Goal: Information Seeking & Learning: Learn about a topic

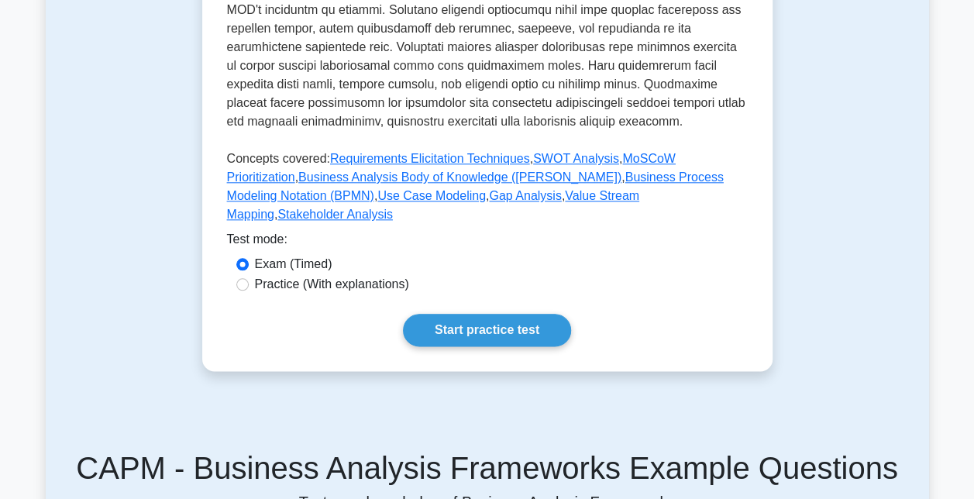
scroll to position [771, 0]
click at [248, 277] on input "Practice (With explanations)" at bounding box center [242, 283] width 12 height 12
radio input "true"
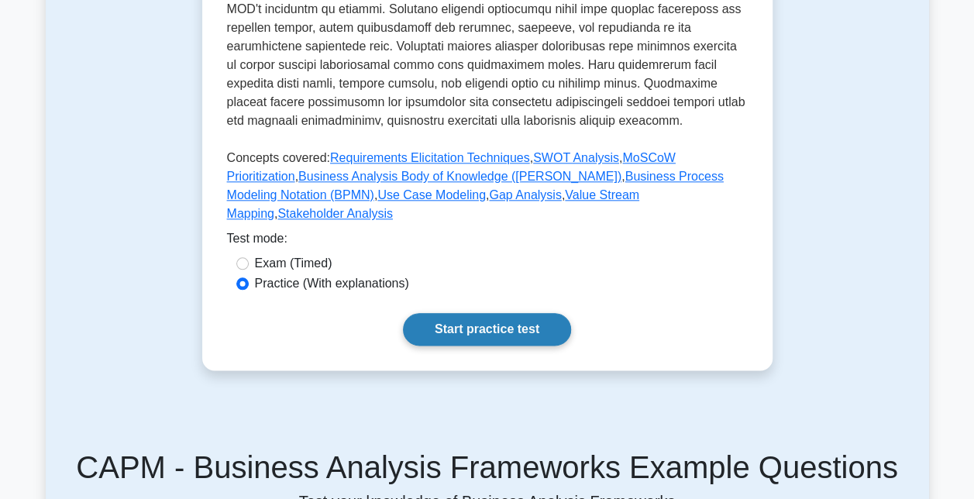
click at [463, 314] on link "Start practice test" at bounding box center [487, 329] width 168 height 33
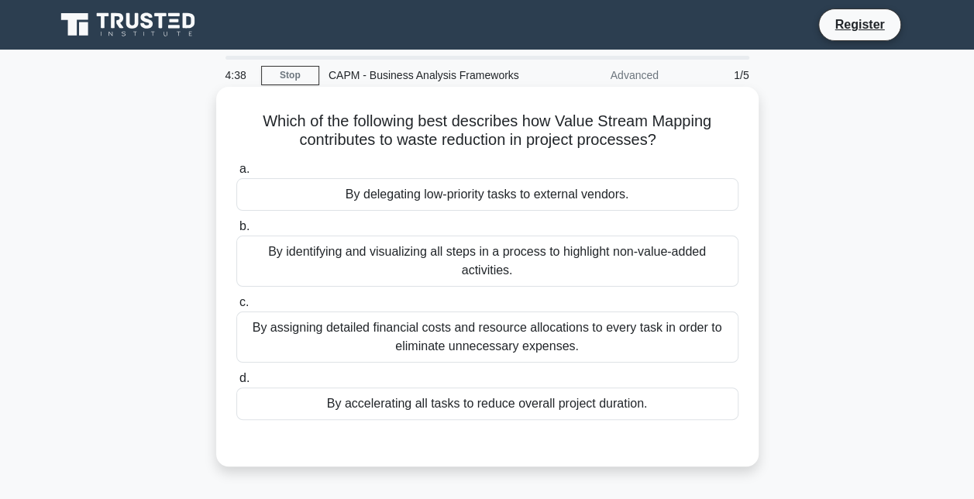
click at [520, 410] on div "By accelerating all tasks to reduce overall project duration." at bounding box center [487, 403] width 502 height 33
click at [236, 384] on input "d. By accelerating all tasks to reduce overall project duration." at bounding box center [236, 379] width 0 height 10
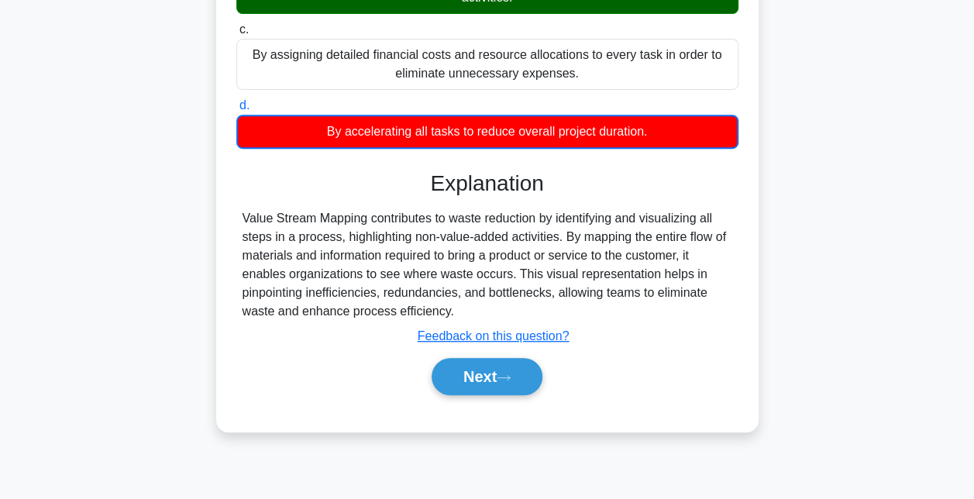
scroll to position [310, 0]
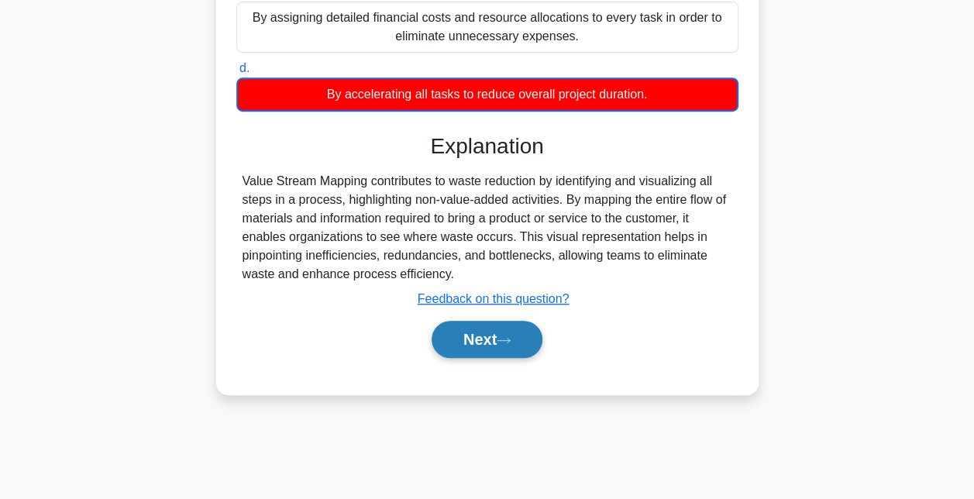
click at [494, 342] on button "Next" at bounding box center [487, 339] width 111 height 37
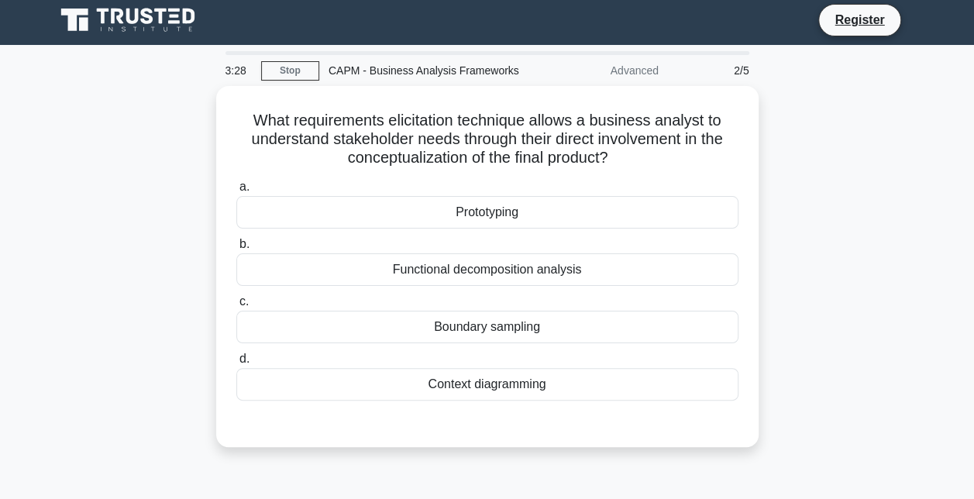
scroll to position [0, 0]
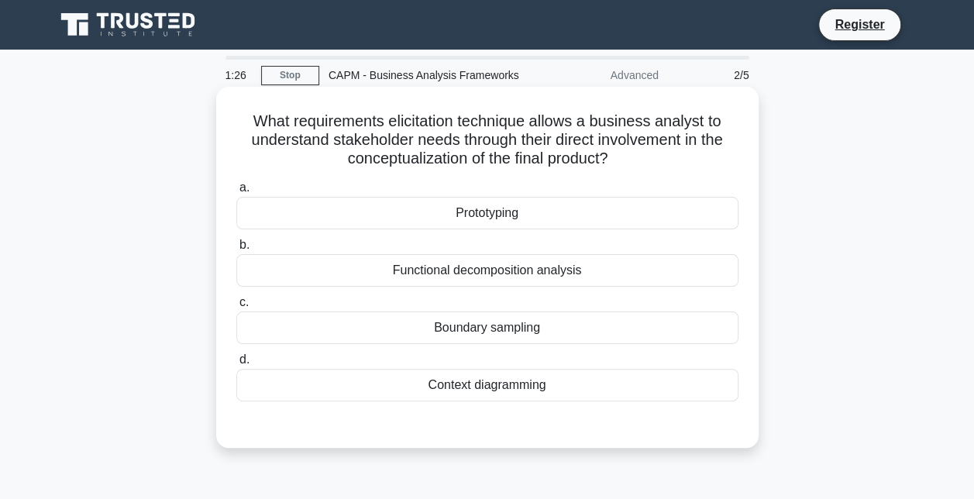
click at [480, 272] on div "Functional decomposition analysis" at bounding box center [487, 270] width 502 height 33
click at [236, 250] on input "b. Functional decomposition analysis" at bounding box center [236, 245] width 0 height 10
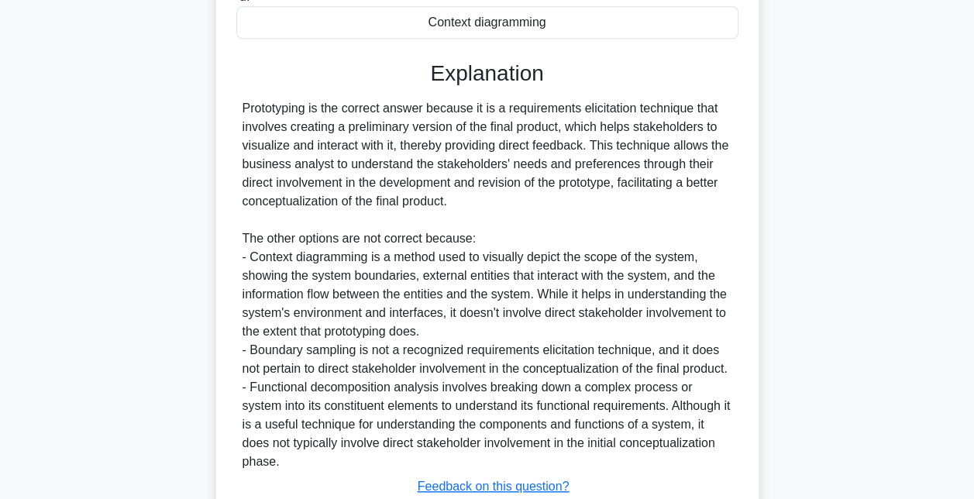
scroll to position [465, 0]
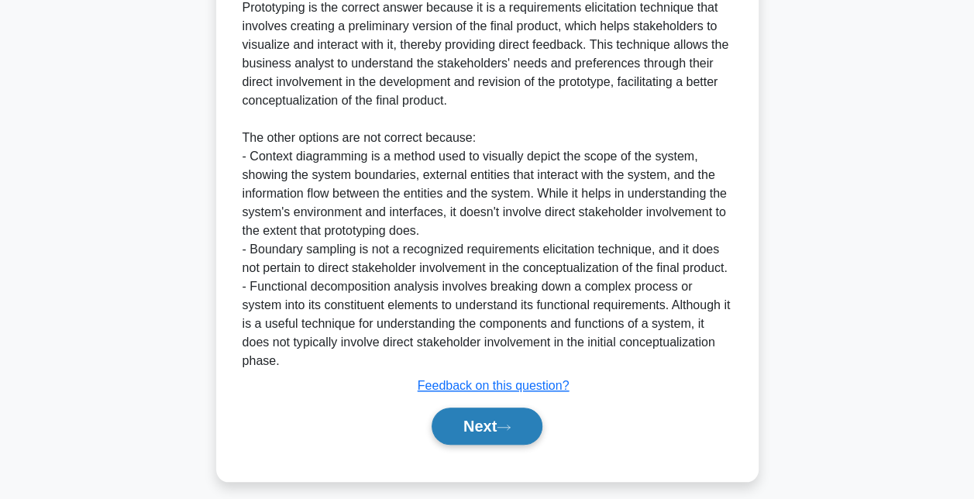
click at [490, 439] on button "Next" at bounding box center [487, 426] width 111 height 37
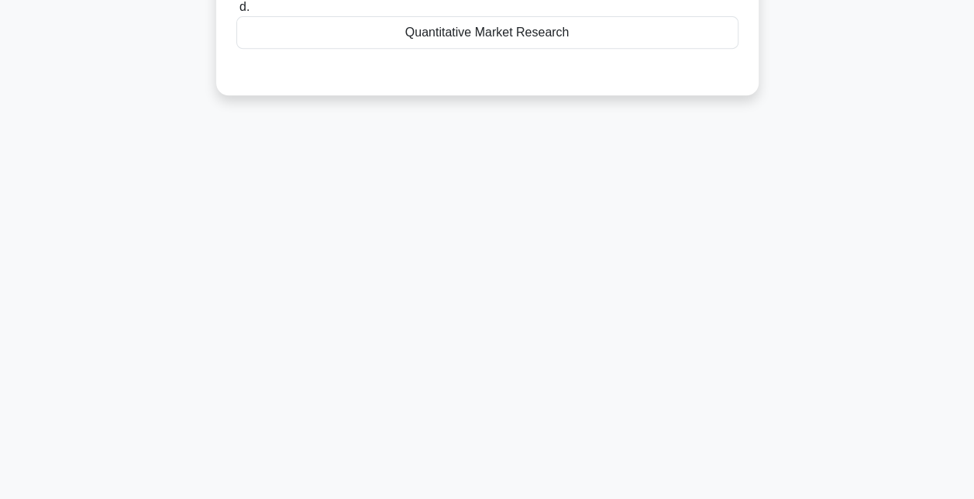
scroll to position [105, 0]
